Goal: Task Accomplishment & Management: Manage account settings

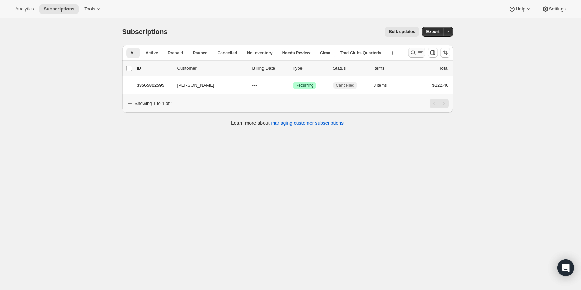
click at [417, 51] on icon "Search and filter results" at bounding box center [413, 52] width 7 height 7
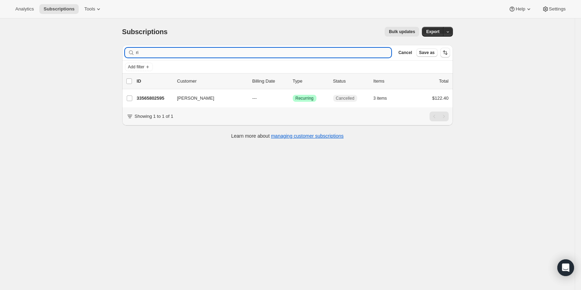
type input "r"
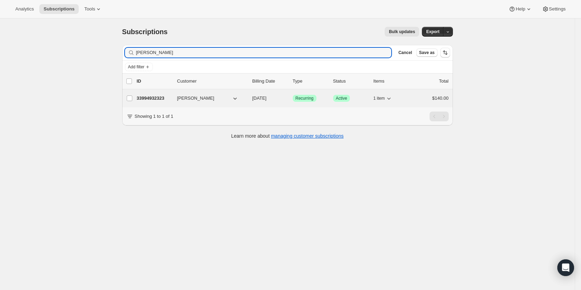
type input "[PERSON_NAME]"
click at [147, 96] on p "33994932323" at bounding box center [154, 98] width 35 height 7
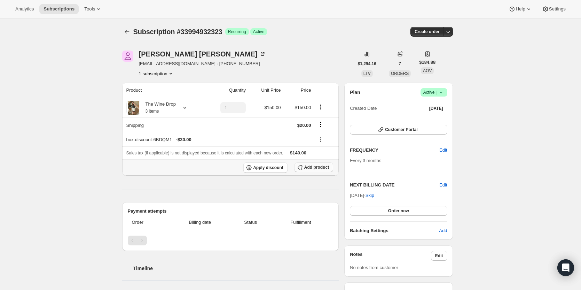
click at [311, 170] on button "Add product" at bounding box center [314, 167] width 39 height 10
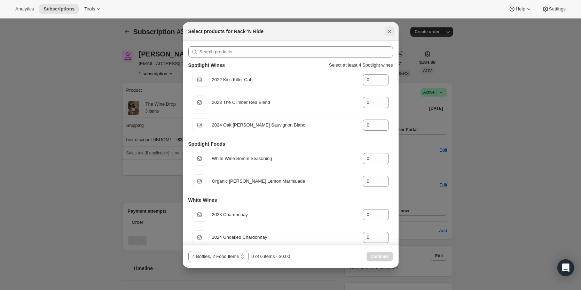
click at [391, 30] on icon "Close" at bounding box center [389, 31] width 7 height 7
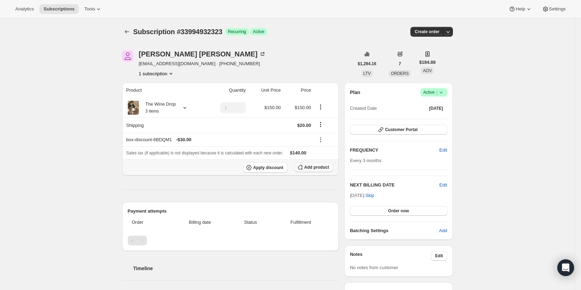
click at [322, 168] on span "Add product" at bounding box center [316, 167] width 25 height 6
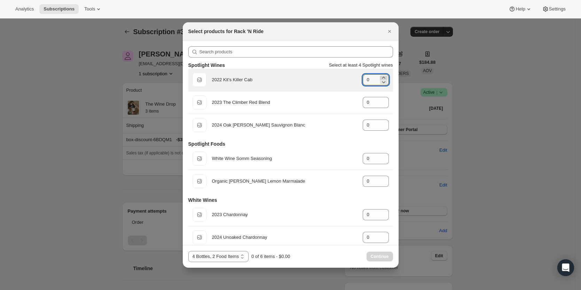
click at [380, 78] on icon ":ret:" at bounding box center [383, 77] width 7 height 7
type input "1"
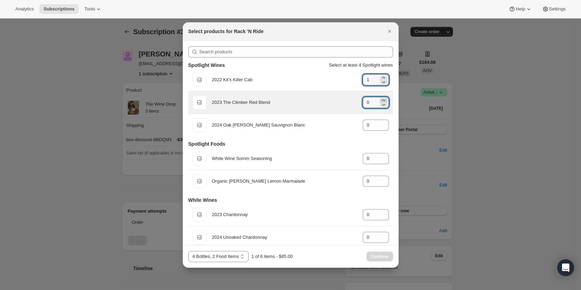
click at [382, 101] on icon ":ret:" at bounding box center [383, 100] width 3 height 2
type input "2"
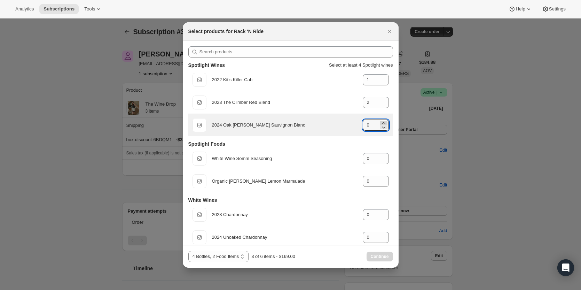
click at [380, 123] on icon ":ret:" at bounding box center [383, 122] width 7 height 7
type input "1"
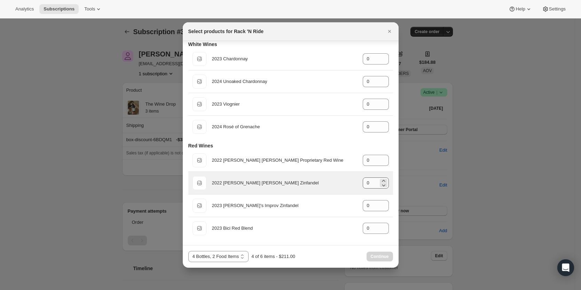
scroll to position [16, 0]
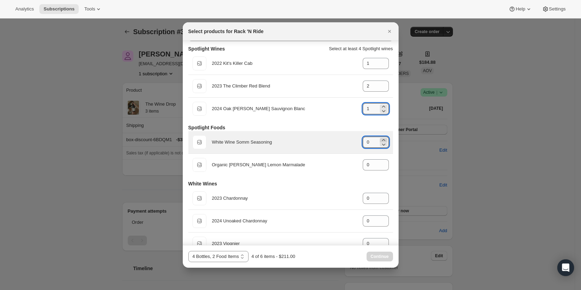
click at [382, 139] on icon ":ret:" at bounding box center [383, 140] width 3 height 2
type input "1"
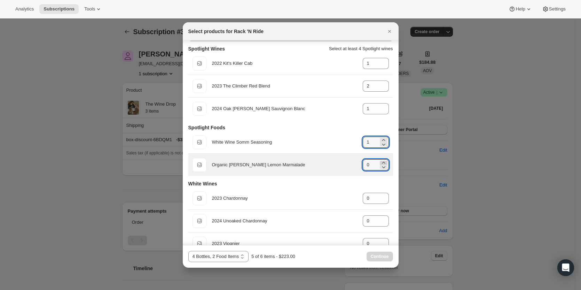
click at [382, 162] on icon ":ret:" at bounding box center [383, 163] width 3 height 2
type input "1"
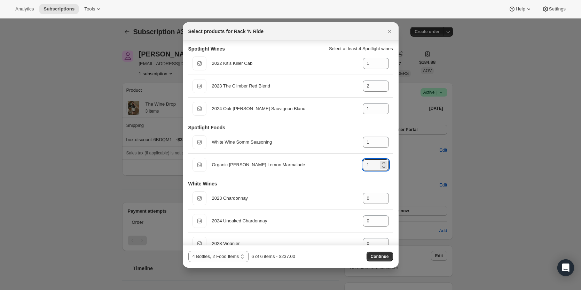
scroll to position [156, 0]
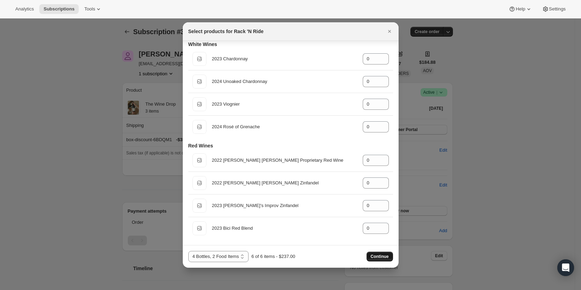
click at [376, 255] on span "Continue" at bounding box center [380, 257] width 18 height 6
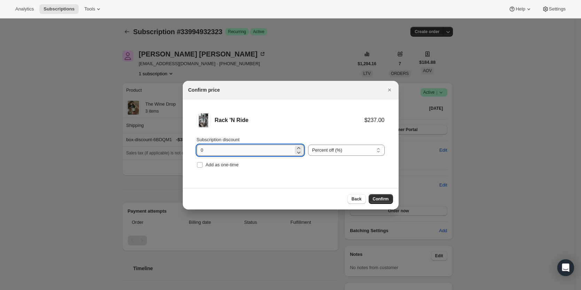
click at [256, 150] on input "0" at bounding box center [245, 150] width 97 height 11
drag, startPoint x: 220, startPoint y: 149, endPoint x: 186, endPoint y: 150, distance: 34.2
click at [186, 150] on li "Rack 'N Ride $237.00 Subscription discount 0 Percent off (%) Amount off ($) Per…" at bounding box center [291, 141] width 216 height 84
type input "30"
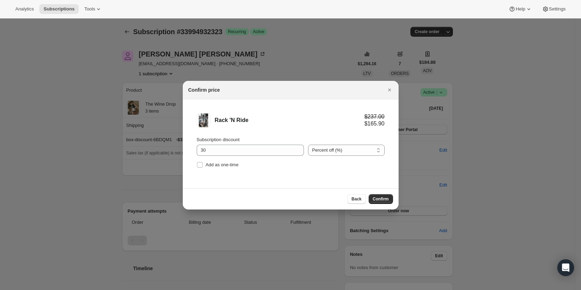
drag, startPoint x: 287, startPoint y: 166, endPoint x: 313, endPoint y: 171, distance: 27.0
click at [287, 166] on div "Add as one-time" at bounding box center [291, 165] width 188 height 10
click at [351, 150] on select "Percent off (%) Amount off ($)" at bounding box center [346, 150] width 77 height 11
click at [273, 176] on li "Rack 'N Ride $237.00 $165.90 Subscription discount 30 Percent off (%) Amount of…" at bounding box center [291, 141] width 216 height 84
click at [355, 199] on span "Back" at bounding box center [357, 199] width 10 height 6
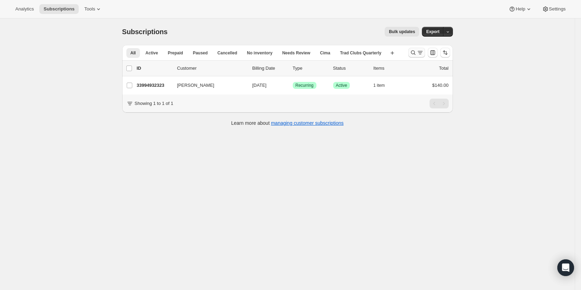
click at [416, 55] on icon "Search and filter results" at bounding box center [413, 52] width 7 height 7
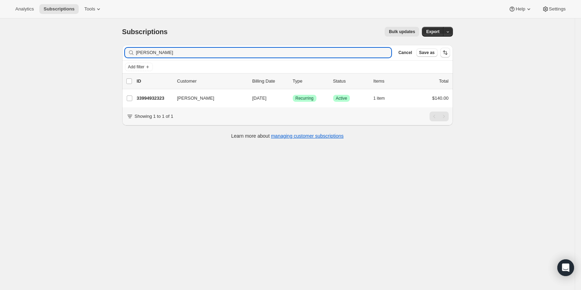
drag, startPoint x: 234, startPoint y: 59, endPoint x: 112, endPoint y: 58, distance: 121.5
click at [112, 58] on div "Subscriptions. This page is ready Subscriptions Bulk updates More actions Bulk …" at bounding box center [287, 163] width 575 height 290
type input "rahul chachare"
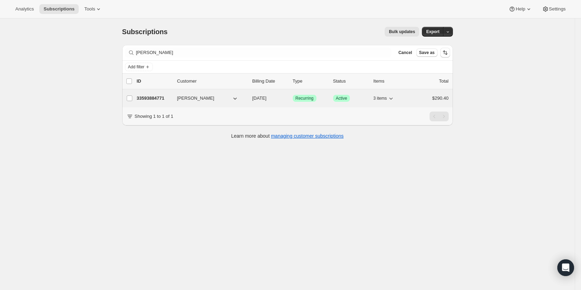
click at [156, 96] on p "33593884771" at bounding box center [154, 98] width 35 height 7
